Goal: Find specific page/section

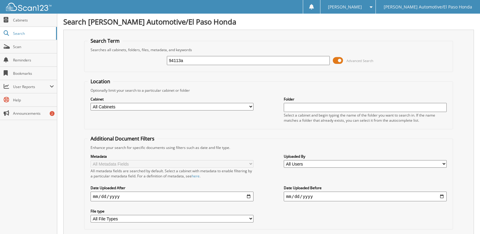
drag, startPoint x: 195, startPoint y: 60, endPoint x: 94, endPoint y: 64, distance: 101.1
click at [94, 64] on div "94113a Advanced Search" at bounding box center [268, 60] width 362 height 16
type input "51410a"
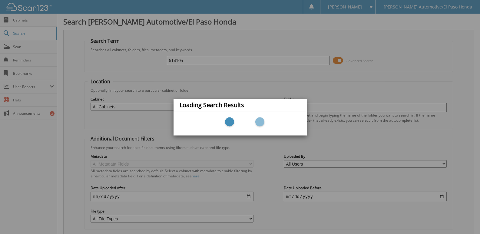
scroll to position [21, 0]
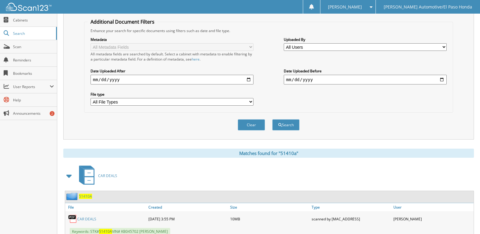
scroll to position [138, 0]
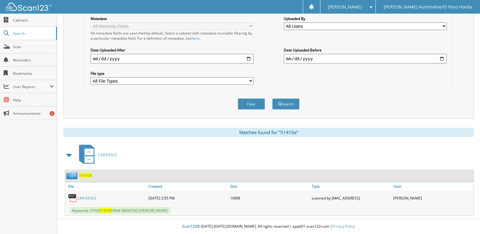
click at [86, 175] on span "51410A" at bounding box center [85, 175] width 13 height 5
